Goal: Information Seeking & Learning: Learn about a topic

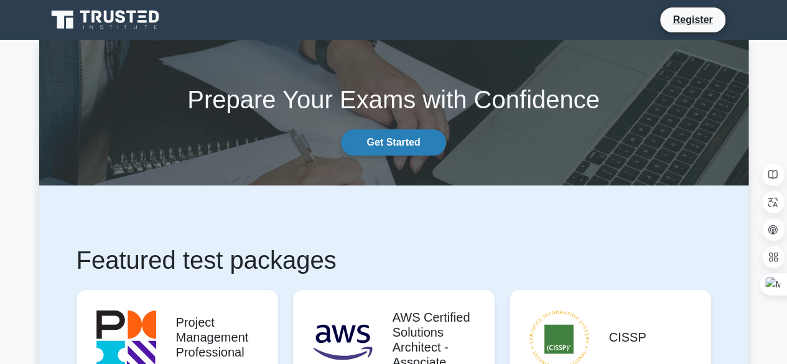
click at [384, 140] on link "Get Started" at bounding box center [393, 142] width 104 height 26
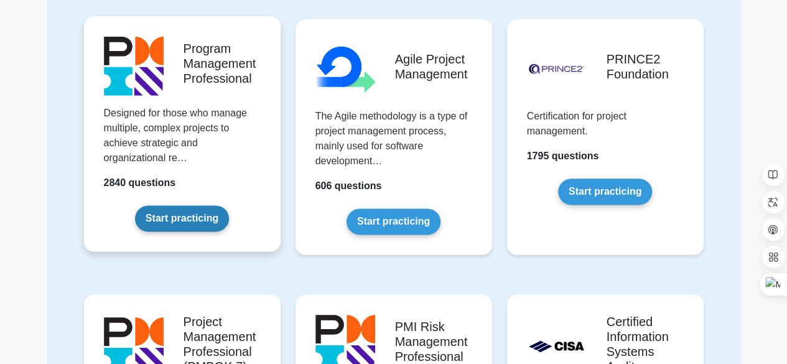
scroll to position [684, 0]
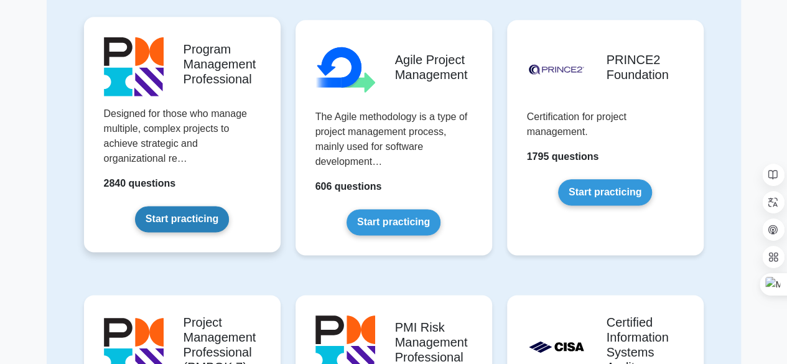
click at [199, 216] on link "Start practicing" at bounding box center [182, 219] width 94 height 26
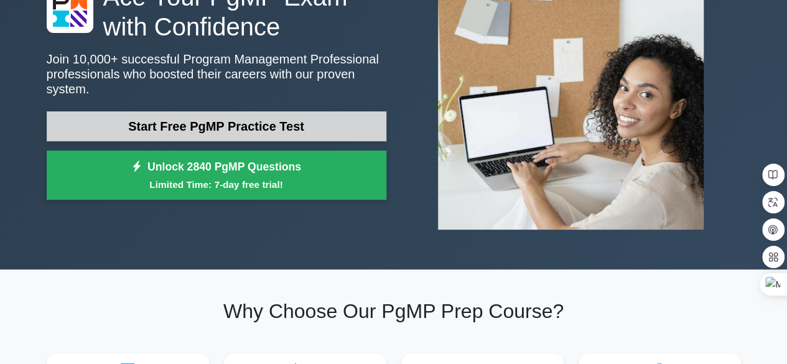
scroll to position [123, 0]
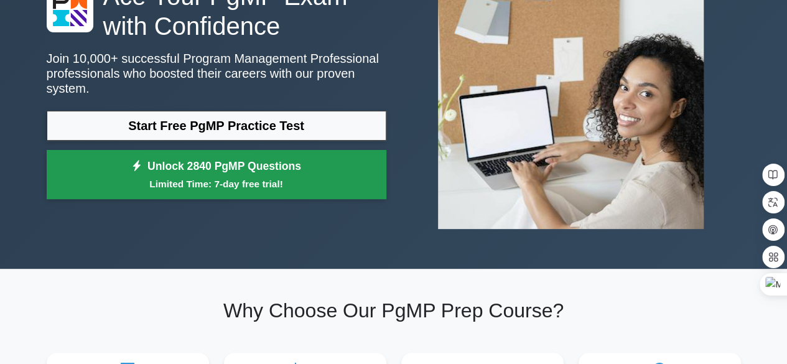
click at [218, 158] on link "Unlock 2840 PgMP Questions Limited Time: 7-day free trial!" at bounding box center [217, 175] width 340 height 50
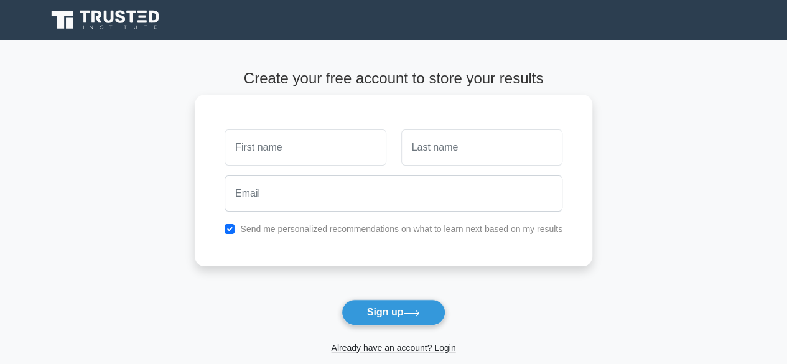
click at [294, 152] on input "text" at bounding box center [305, 147] width 161 height 36
type input "Nam"
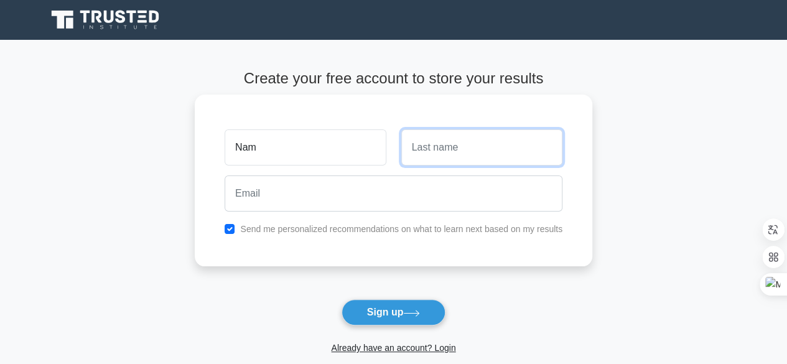
click at [453, 160] on input "text" at bounding box center [481, 147] width 161 height 36
type input "Le"
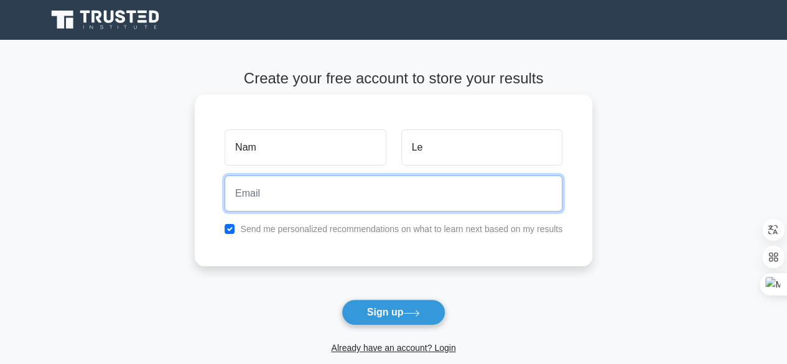
click at [322, 188] on input "email" at bounding box center [394, 193] width 338 height 36
type input "nam09.pt@gmail.com"
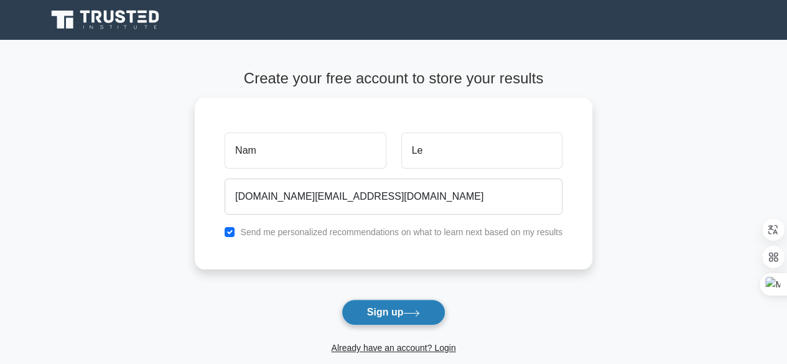
click at [399, 313] on button "Sign up" at bounding box center [393, 312] width 104 height 26
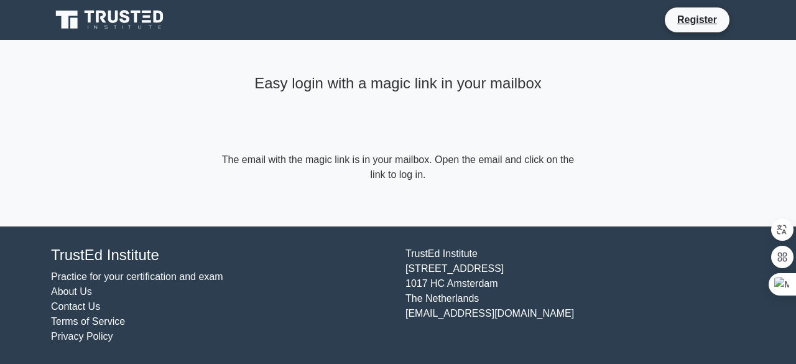
click at [104, 18] on icon at bounding box center [110, 20] width 119 height 24
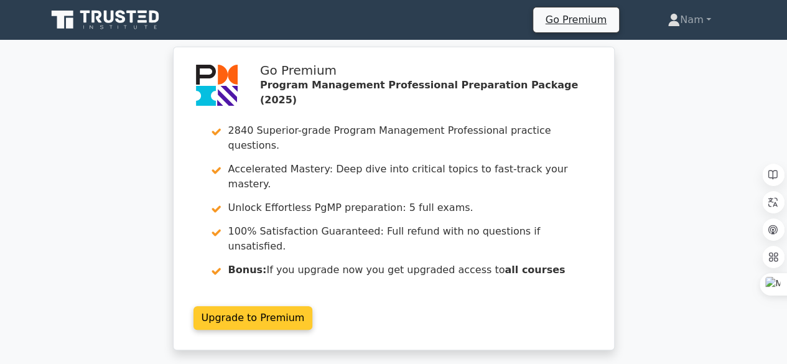
click at [266, 306] on link "Upgrade to Premium" at bounding box center [252, 318] width 119 height 24
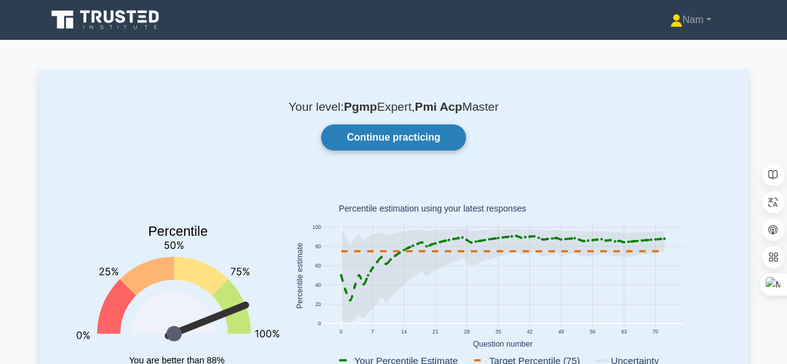
click at [374, 141] on link "Continue practicing" at bounding box center [393, 137] width 144 height 26
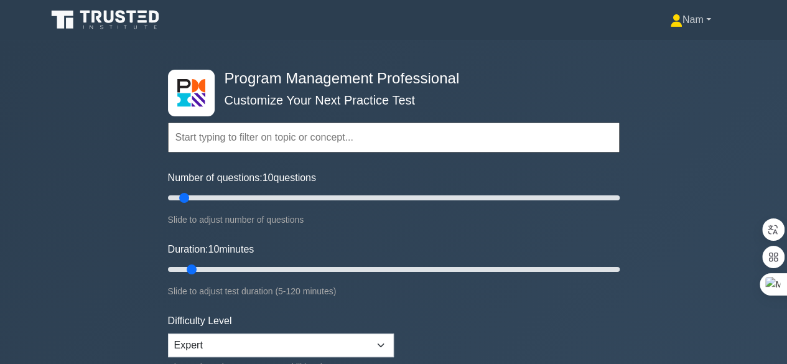
click at [684, 16] on link "Nam" at bounding box center [690, 19] width 101 height 25
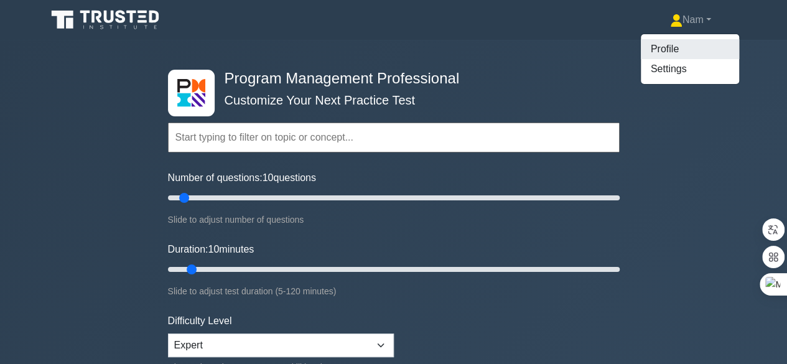
click at [660, 49] on link "Profile" at bounding box center [690, 49] width 98 height 20
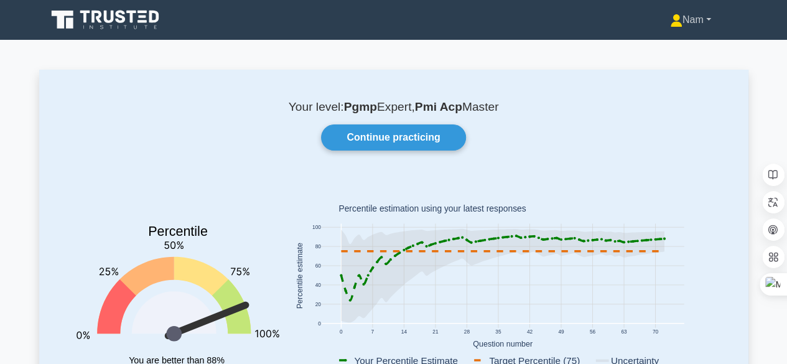
click at [713, 19] on link "Nam" at bounding box center [690, 19] width 101 height 25
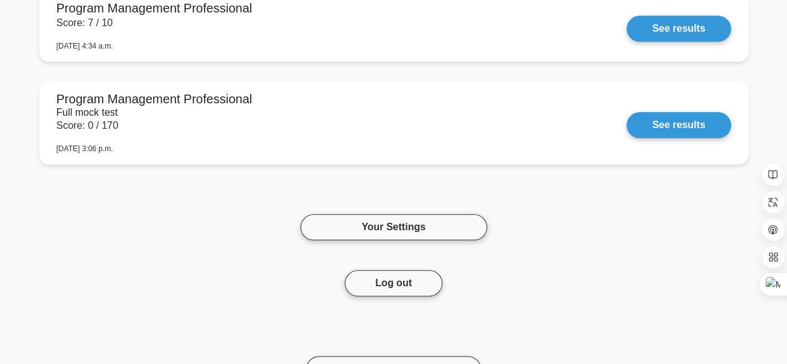
scroll to position [5485, 0]
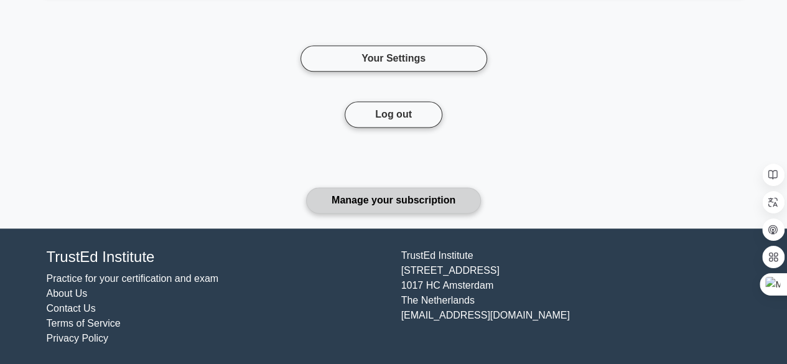
click at [380, 199] on link "Manage your subscription" at bounding box center [393, 200] width 175 height 26
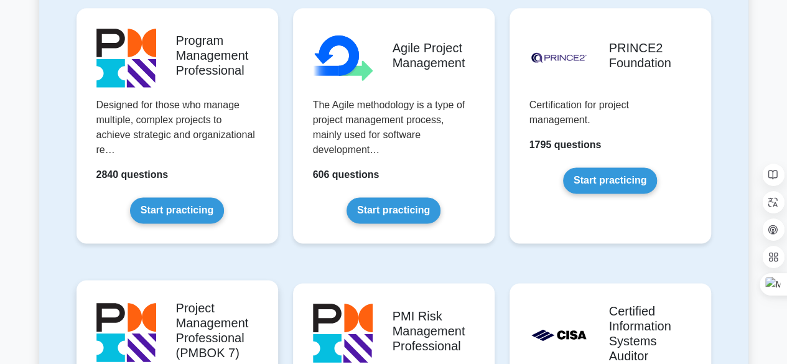
scroll to position [871, 0]
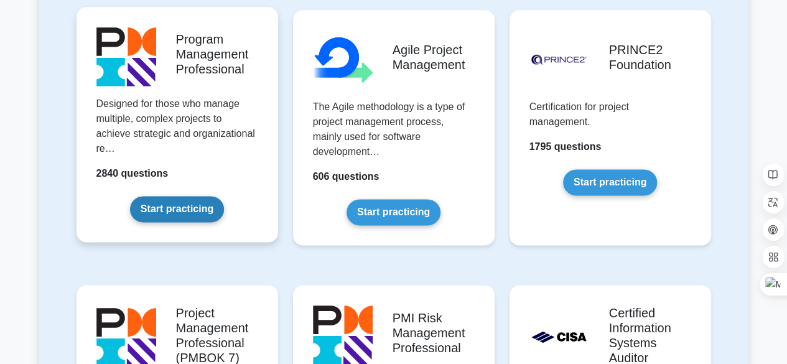
click at [185, 205] on link "Start practicing" at bounding box center [177, 209] width 94 height 26
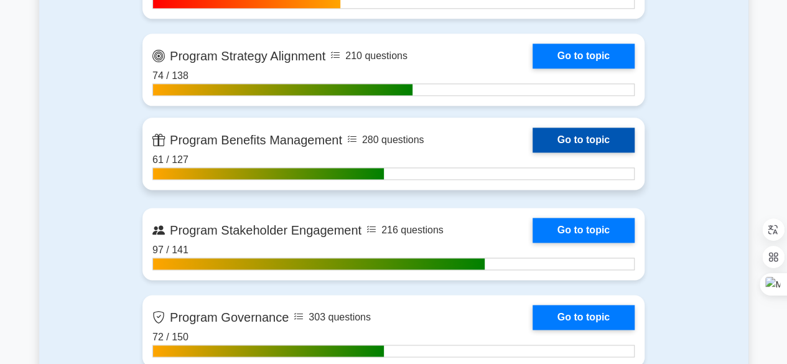
scroll to position [746, 0]
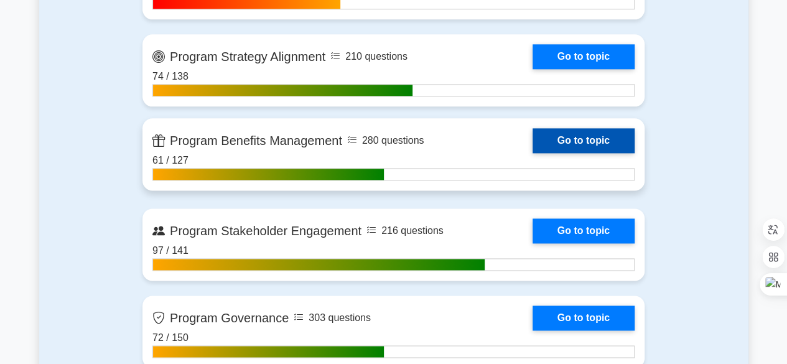
click at [587, 136] on link "Go to topic" at bounding box center [583, 140] width 102 height 25
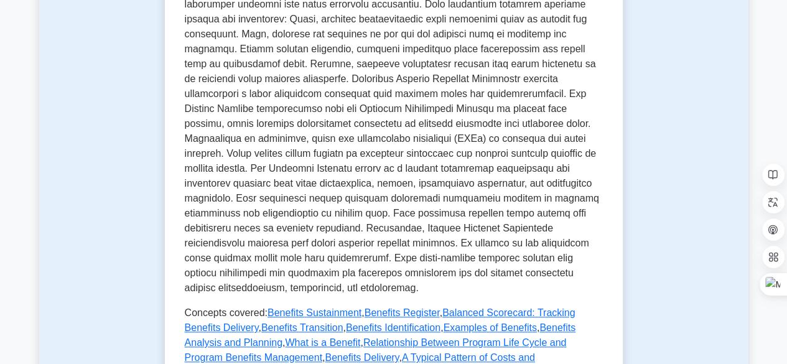
scroll to position [373, 0]
drag, startPoint x: 235, startPoint y: 244, endPoint x: 311, endPoint y: 243, distance: 75.9
click at [311, 243] on p at bounding box center [394, 123] width 418 height 343
click at [425, 246] on p at bounding box center [394, 123] width 418 height 343
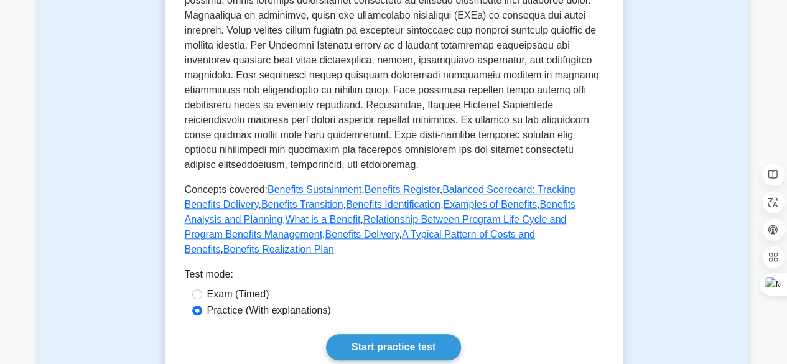
scroll to position [497, 0]
click at [379, 333] on link "Start practice test" at bounding box center [393, 346] width 135 height 26
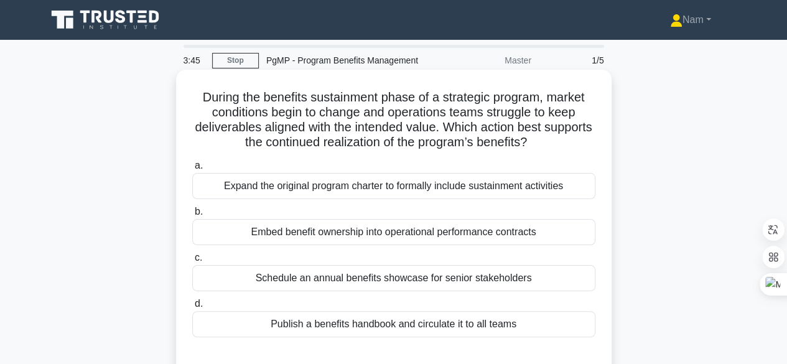
click at [450, 236] on div "Embed benefit ownership into operational performance contracts" at bounding box center [393, 232] width 403 height 26
click at [192, 216] on input "b. Embed benefit ownership into operational performance contracts" at bounding box center [192, 212] width 0 height 8
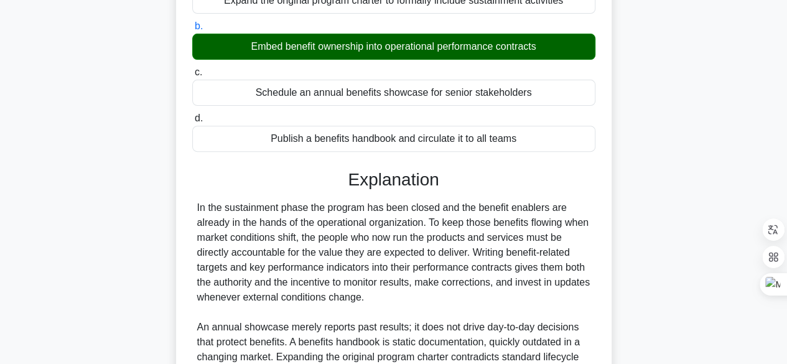
scroll to position [186, 0]
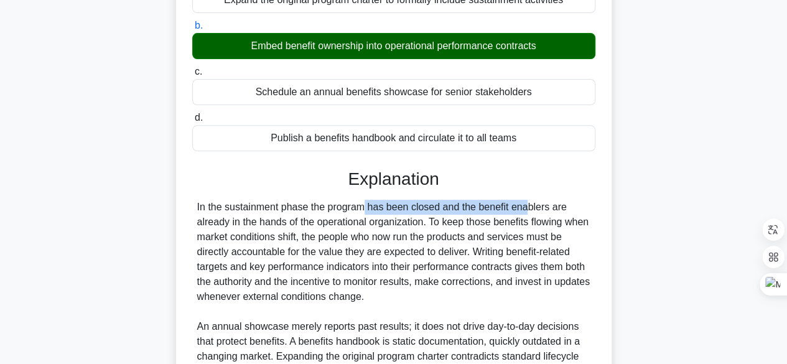
drag, startPoint x: 284, startPoint y: 207, endPoint x: 448, endPoint y: 208, distance: 164.8
click at [448, 208] on div "In the sustainment phase the program has been closed and the benefit enablers a…" at bounding box center [393, 297] width 393 height 194
click at [371, 223] on div "In the sustainment phase the program has been closed and the benefit enablers a…" at bounding box center [393, 297] width 393 height 194
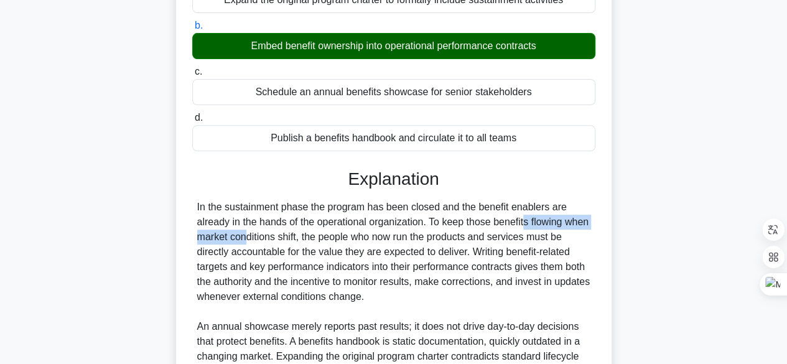
drag, startPoint x: 446, startPoint y: 223, endPoint x: 555, endPoint y: 225, distance: 109.5
click at [555, 225] on div "In the sustainment phase the program has been closed and the benefit enablers a…" at bounding box center [393, 297] width 393 height 194
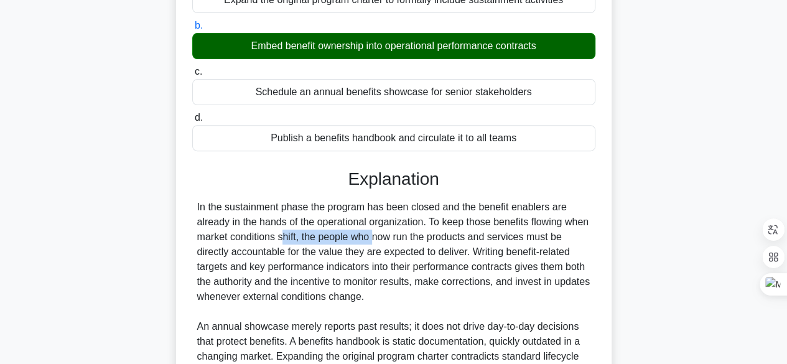
drag, startPoint x: 236, startPoint y: 234, endPoint x: 323, endPoint y: 234, distance: 86.5
click at [323, 234] on div "In the sustainment phase the program has been closed and the benefit enablers a…" at bounding box center [393, 297] width 393 height 194
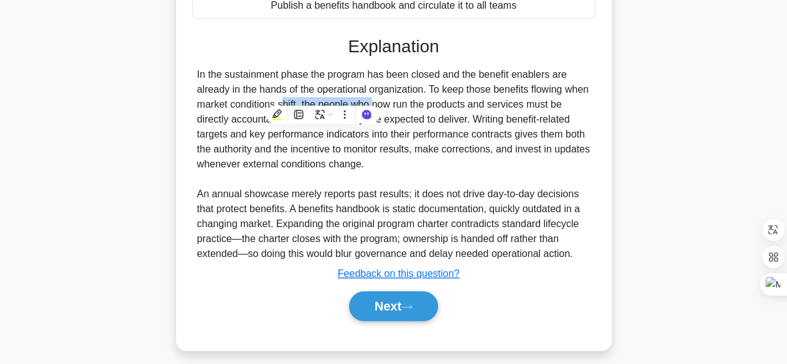
scroll to position [327, 0]
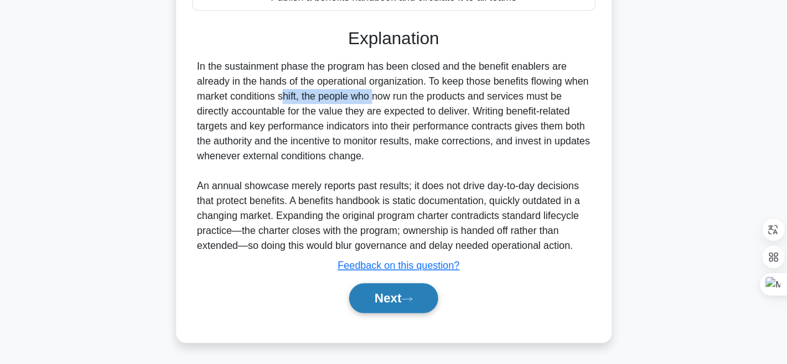
click at [387, 291] on button "Next" at bounding box center [393, 298] width 89 height 30
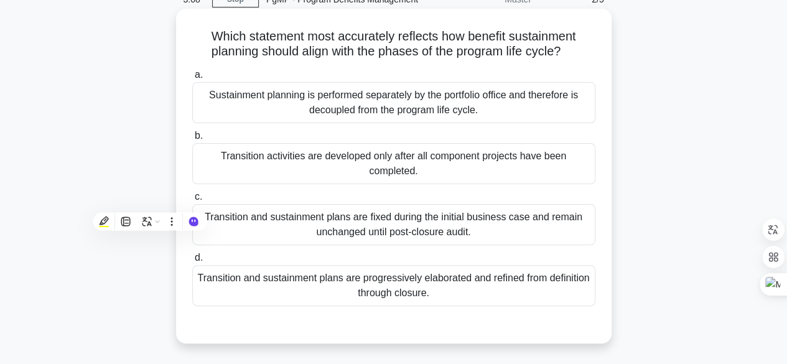
scroll to position [62, 0]
click at [467, 165] on div "Transition activities are developed only after all component projects have been…" at bounding box center [393, 162] width 403 height 41
click at [192, 139] on input "b. Transition activities are developed only after all component projects have b…" at bounding box center [192, 135] width 0 height 8
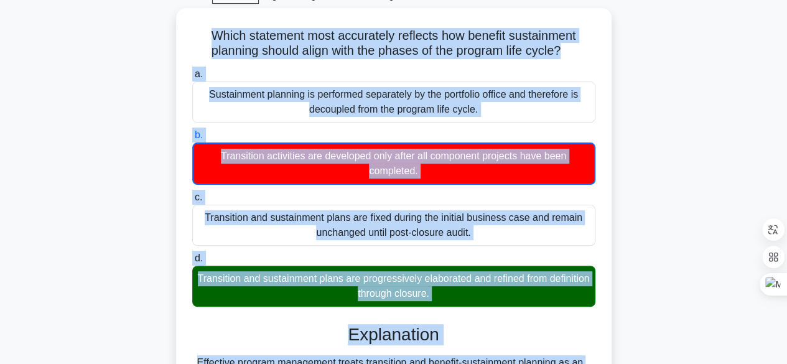
scroll to position [238, 0]
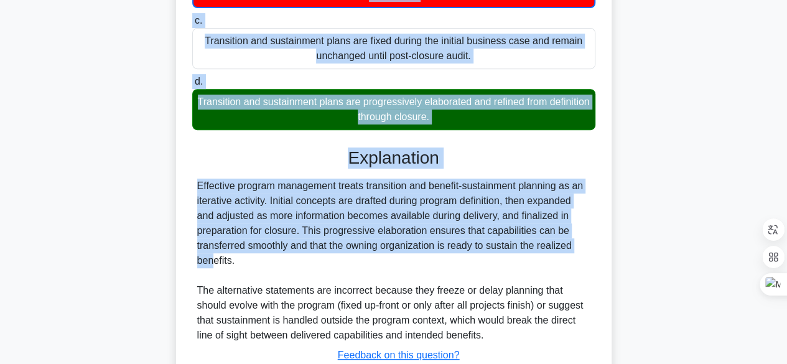
drag, startPoint x: 206, startPoint y: 91, endPoint x: 464, endPoint y: 116, distance: 258.8
click at [464, 116] on div "Which statement most accurately reflects how benefit sustainment planning shoul…" at bounding box center [393, 131] width 425 height 590
copy div "Which statement most accurately reflects how benefit sustainment planning shoul…"
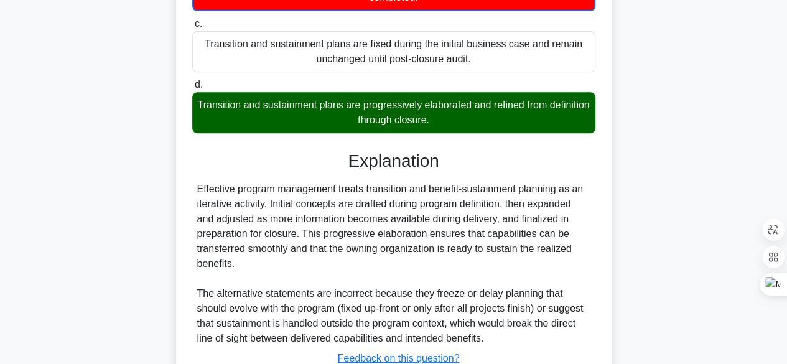
click at [634, 198] on div "Which statement most accurately reflects how benefit sustainment planning shoul…" at bounding box center [393, 142] width 709 height 615
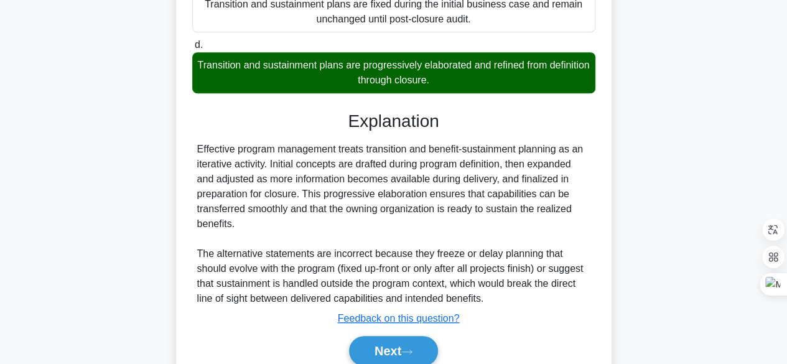
scroll to position [328, 0]
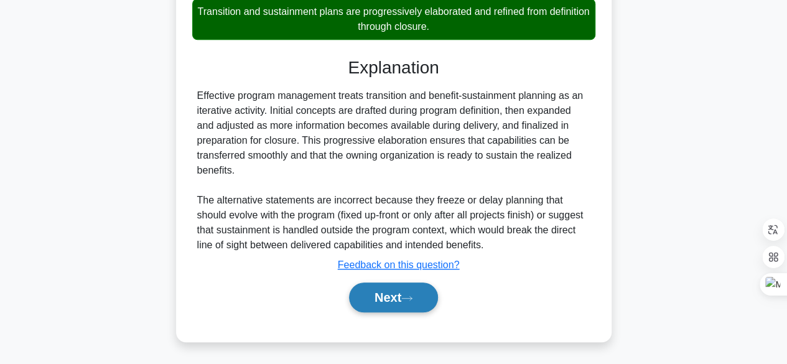
click at [412, 289] on button "Next" at bounding box center [393, 297] width 89 height 30
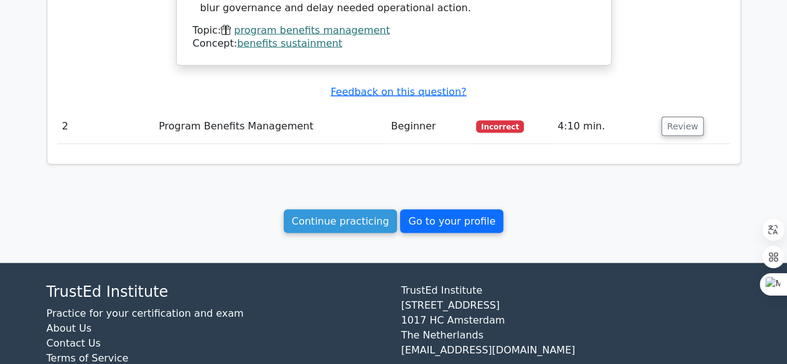
scroll to position [1182, 0]
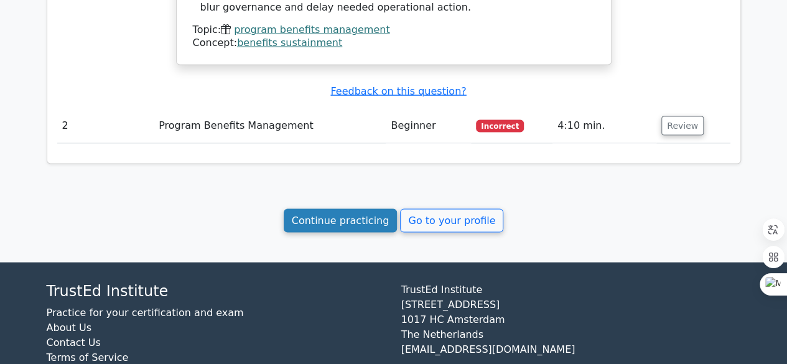
click at [348, 209] on link "Continue practicing" at bounding box center [341, 221] width 114 height 24
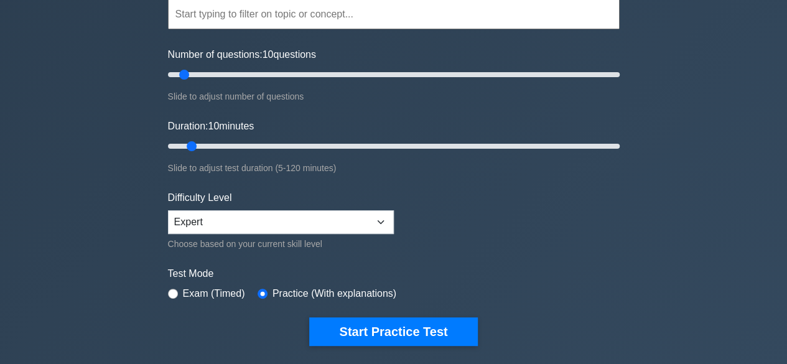
scroll to position [124, 0]
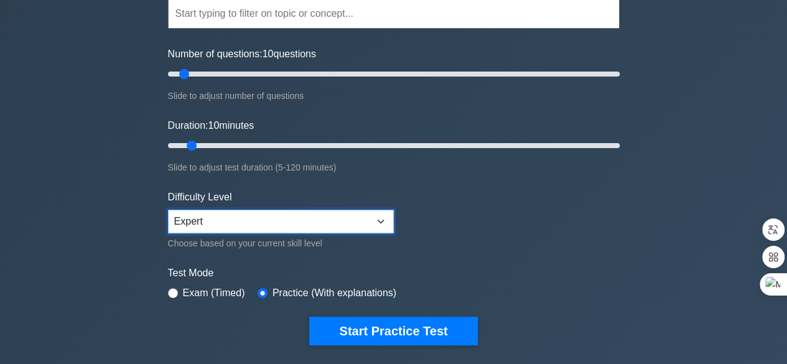
click at [306, 226] on select "Beginner Intermediate Expert" at bounding box center [281, 222] width 226 height 24
click at [552, 225] on form "Topics Introduction to Program Management Program Management Performance Domain…" at bounding box center [394, 153] width 452 height 384
click at [376, 11] on input "text" at bounding box center [394, 14] width 452 height 30
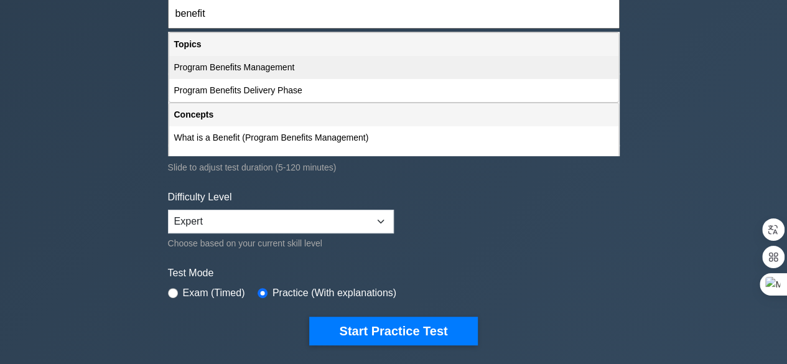
click at [255, 72] on div "Program Benefits Management" at bounding box center [393, 67] width 449 height 23
type input "Program Benefits Management"
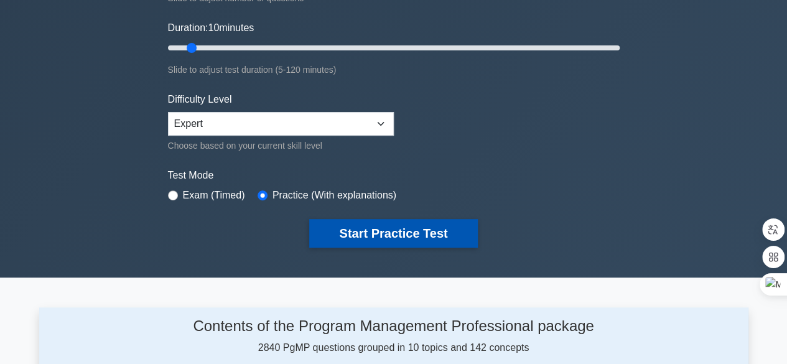
click at [388, 262] on div "Program Management Professional Customize Your Next Practice Test Program Benef…" at bounding box center [393, 47] width 466 height 459
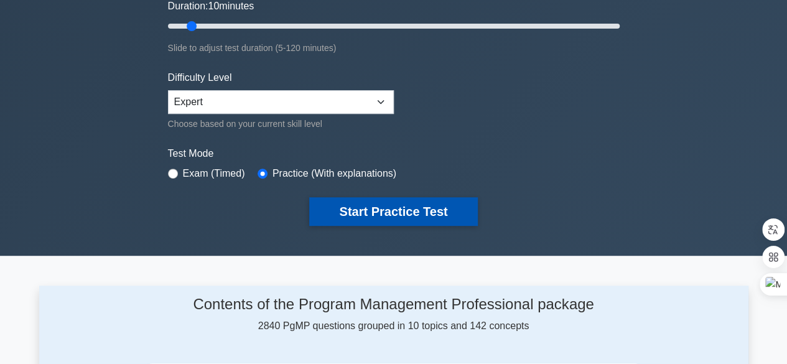
click at [386, 208] on button "Start Practice Test" at bounding box center [393, 211] width 168 height 29
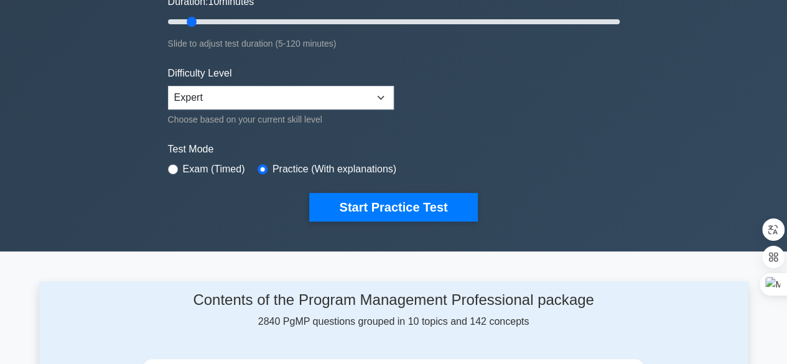
scroll to position [248, 0]
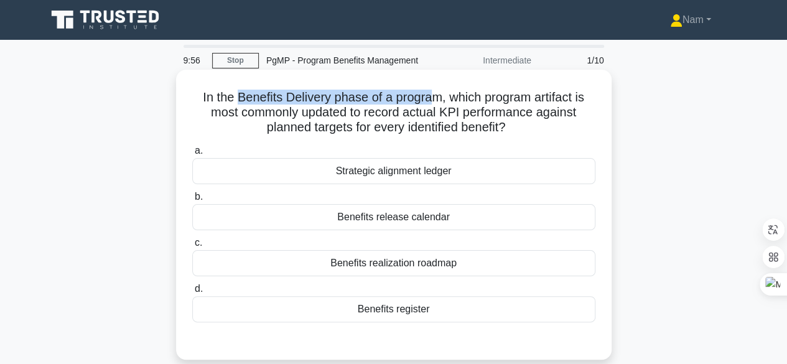
drag, startPoint x: 234, startPoint y: 97, endPoint x: 430, endPoint y: 96, distance: 195.3
click at [430, 96] on h5 "In the Benefits Delivery phase of a program, which program artifact is most com…" at bounding box center [394, 113] width 406 height 46
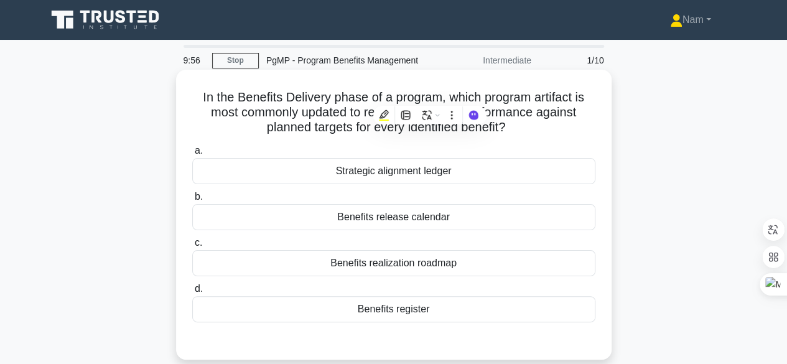
click at [527, 103] on h5 "In the Benefits Delivery phase of a program, which program artifact is most com…" at bounding box center [394, 113] width 406 height 46
drag, startPoint x: 226, startPoint y: 114, endPoint x: 515, endPoint y: 131, distance: 289.7
click at [515, 131] on h5 "In the Benefits Delivery phase of a program, which program artifact is most com…" at bounding box center [394, 113] width 406 height 46
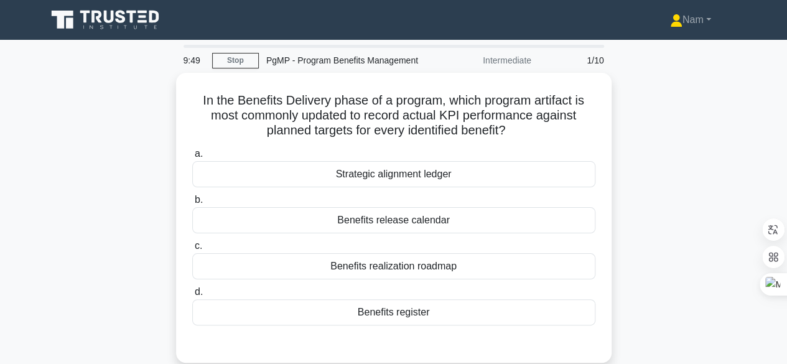
click at [641, 142] on div "In the Benefits Delivery phase of a program, which program artifact is most com…" at bounding box center [393, 225] width 709 height 305
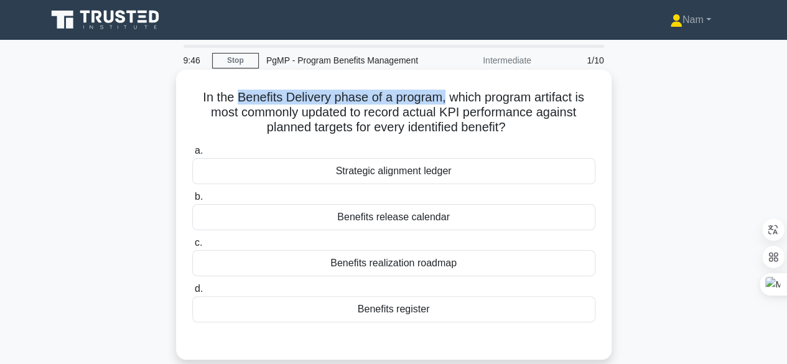
drag, startPoint x: 231, startPoint y: 94, endPoint x: 447, endPoint y: 100, distance: 215.3
click at [447, 100] on h5 "In the Benefits Delivery phase of a program, which program artifact is most com…" at bounding box center [394, 113] width 406 height 46
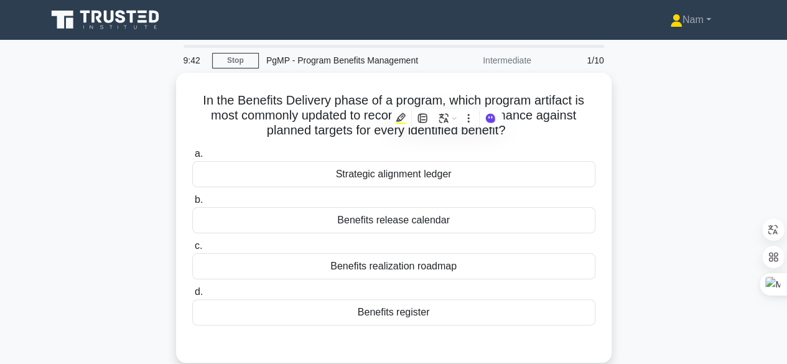
click at [661, 218] on div "In the Benefits Delivery phase of a program, which program artifact is most com…" at bounding box center [393, 225] width 709 height 305
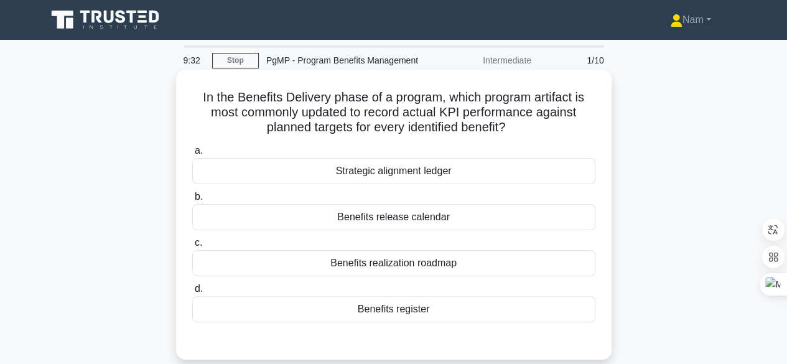
click at [403, 312] on div "Benefits register" at bounding box center [393, 309] width 403 height 26
click at [192, 293] on input "d. Benefits register" at bounding box center [192, 289] width 0 height 8
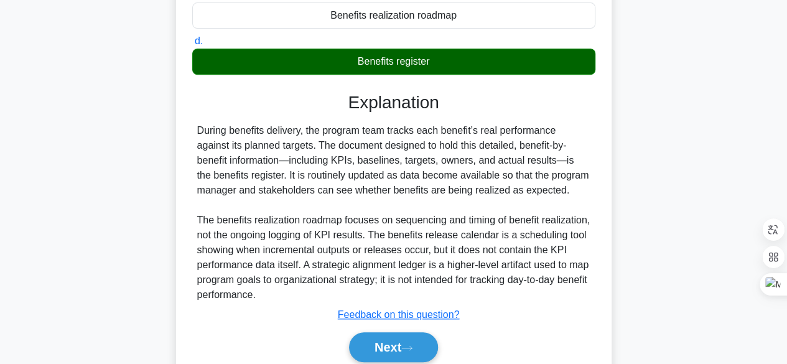
scroll to position [248, 0]
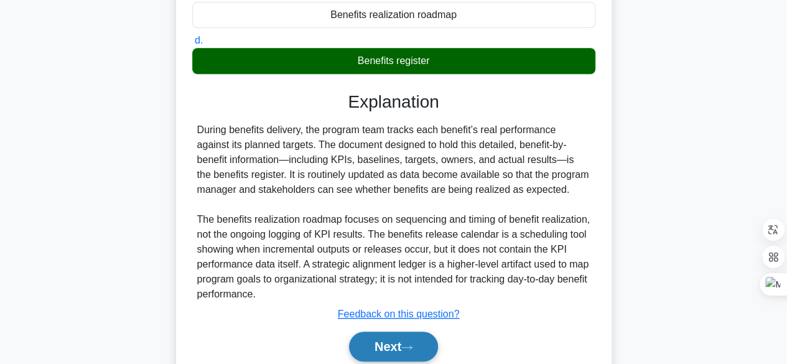
click at [379, 349] on button "Next" at bounding box center [393, 347] width 89 height 30
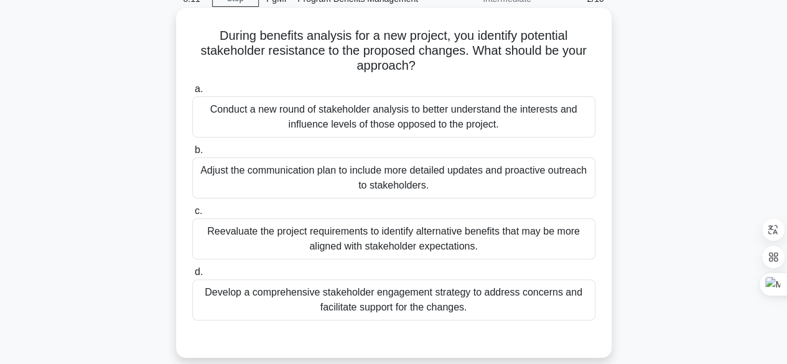
scroll to position [62, 0]
click at [364, 121] on div "Conduct a new round of stakeholder analysis to better understand the interests …" at bounding box center [393, 116] width 403 height 41
click at [192, 93] on input "a. Conduct a new round of stakeholder analysis to better understand the interes…" at bounding box center [192, 89] width 0 height 8
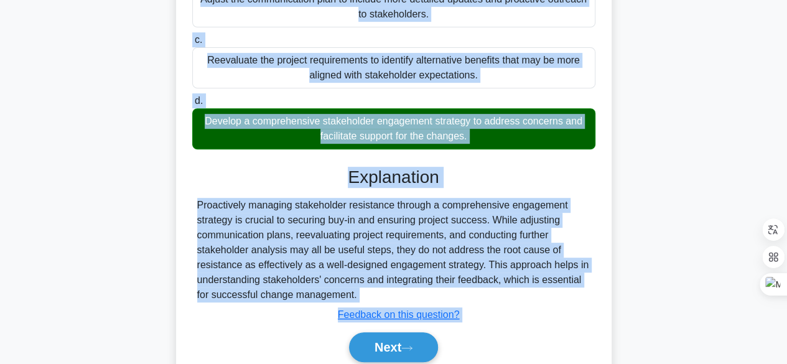
scroll to position [297, 0]
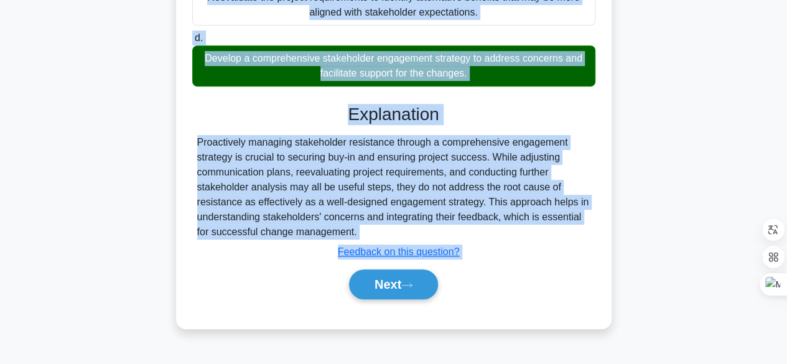
drag, startPoint x: 220, startPoint y: 29, endPoint x: 471, endPoint y: 72, distance: 254.8
click at [471, 72] on div "During benefits analysis for a new project, you identify potential stakeholder …" at bounding box center [393, 50] width 425 height 545
copy div "uring benefits analysis for a new project, you identify potential stakeholder r…"
